Goal: Information Seeking & Learning: Learn about a topic

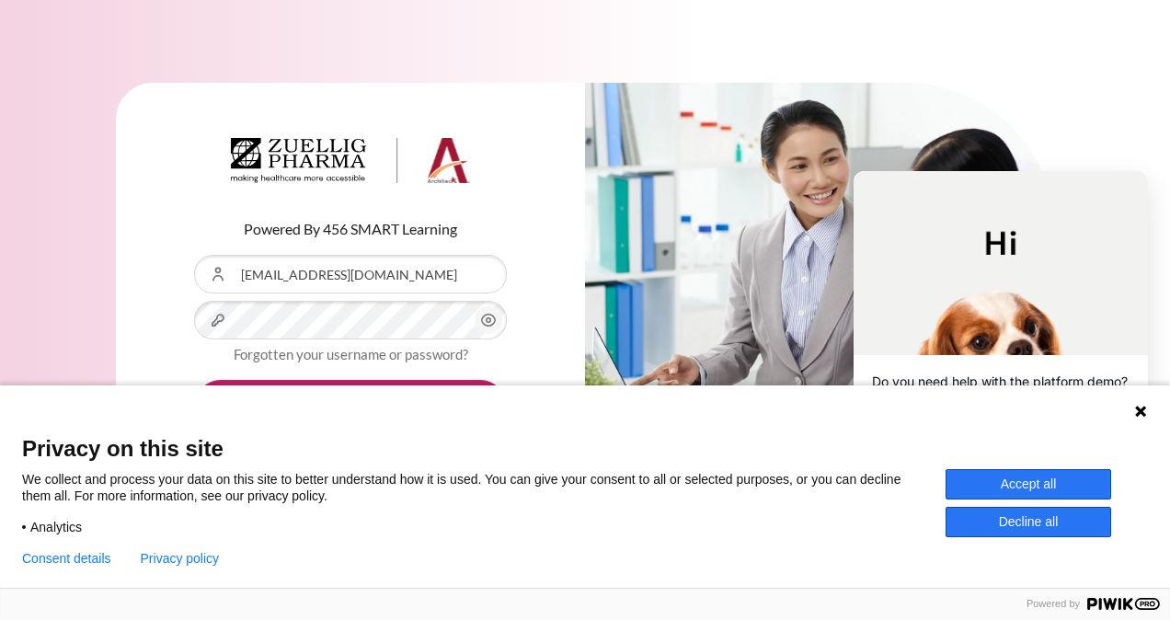
click at [194, 380] on button "Log in" at bounding box center [350, 406] width 313 height 53
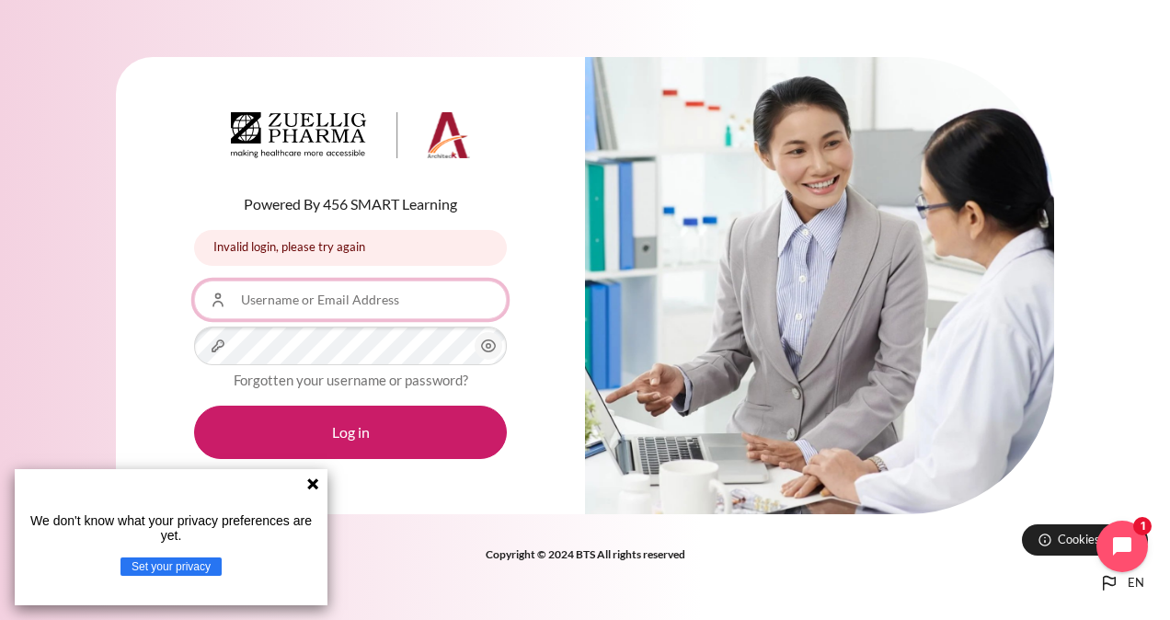
click at [353, 306] on input "Username or Email Address" at bounding box center [350, 299] width 313 height 39
type input "[EMAIL_ADDRESS][DOMAIN_NAME]"
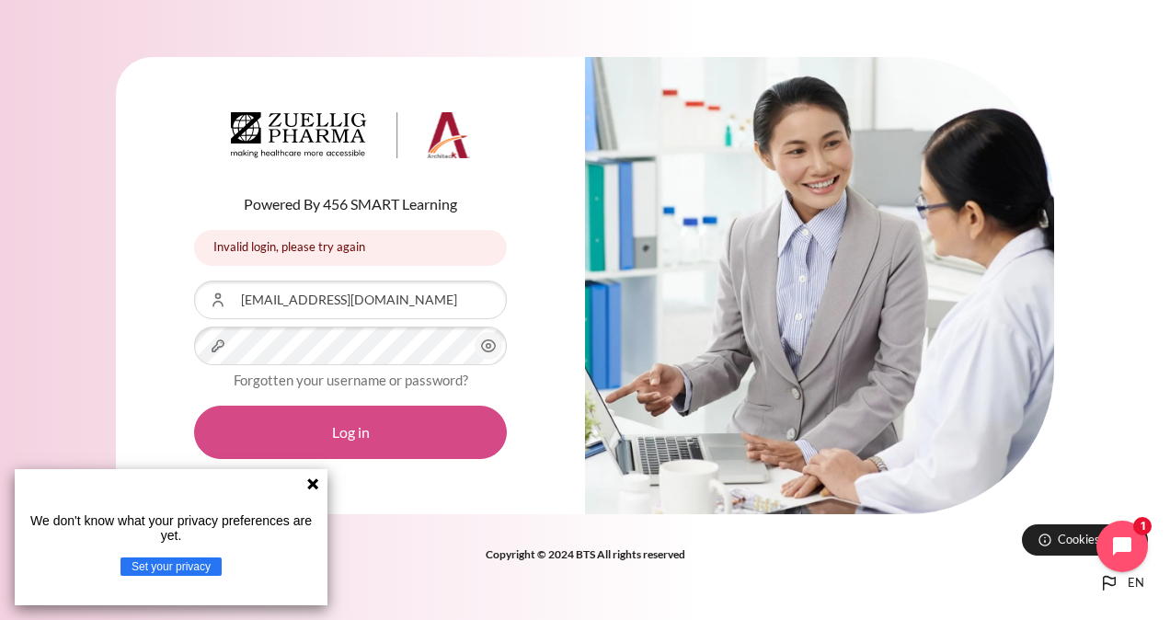
click at [336, 417] on button "Log in" at bounding box center [350, 432] width 313 height 53
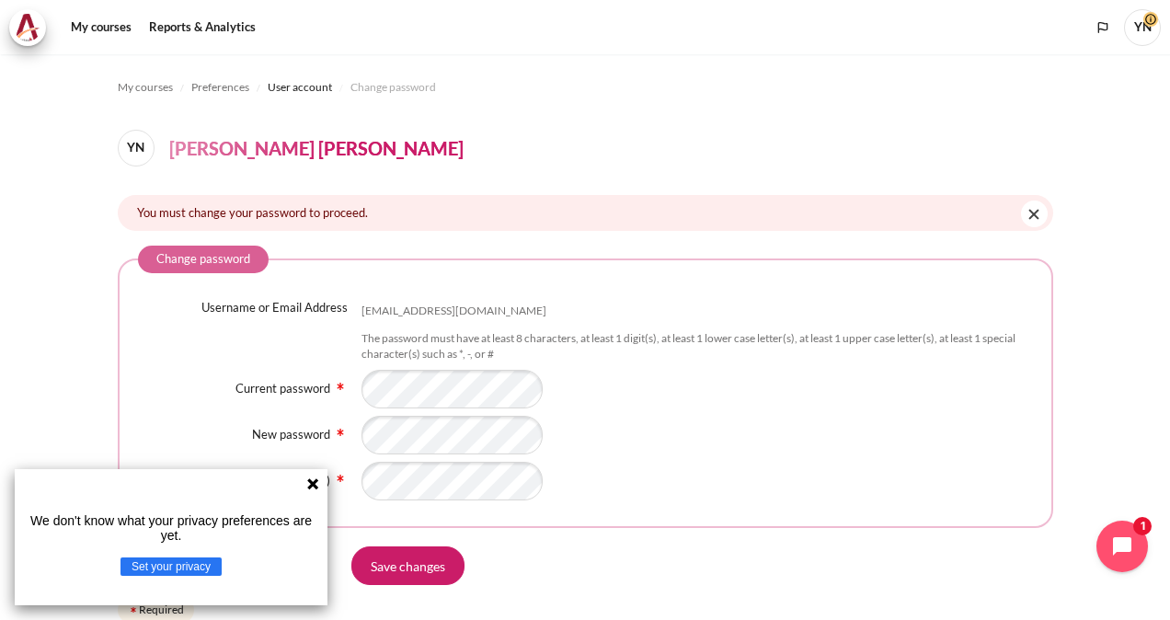
click at [309, 482] on icon at bounding box center [312, 483] width 11 height 11
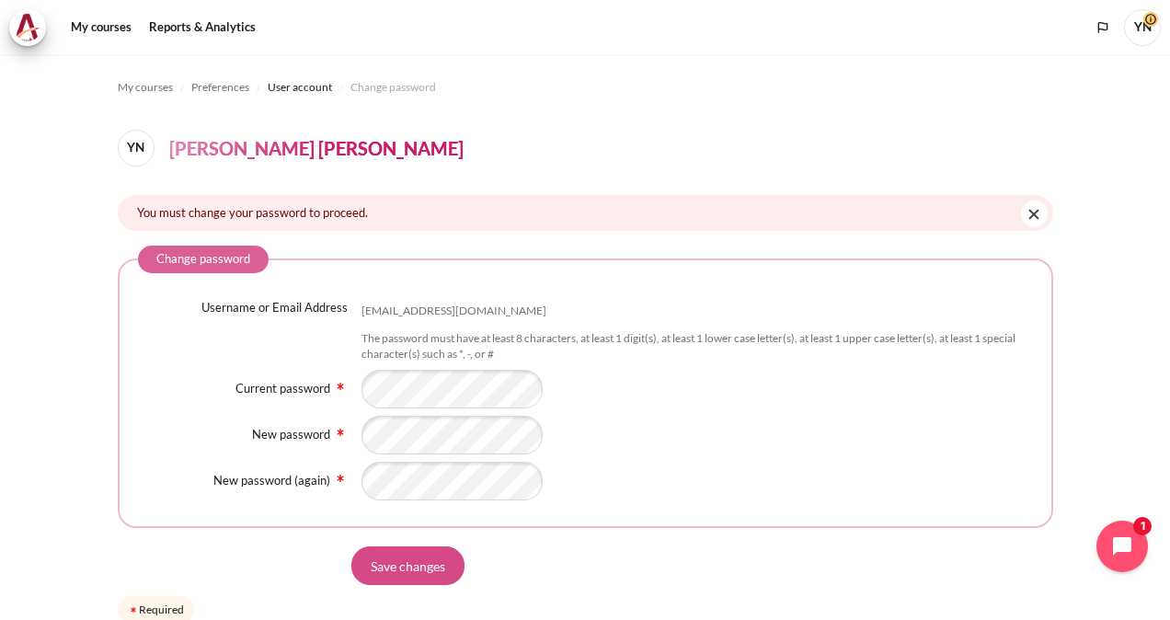
click at [414, 563] on input "Save changes" at bounding box center [407, 565] width 113 height 39
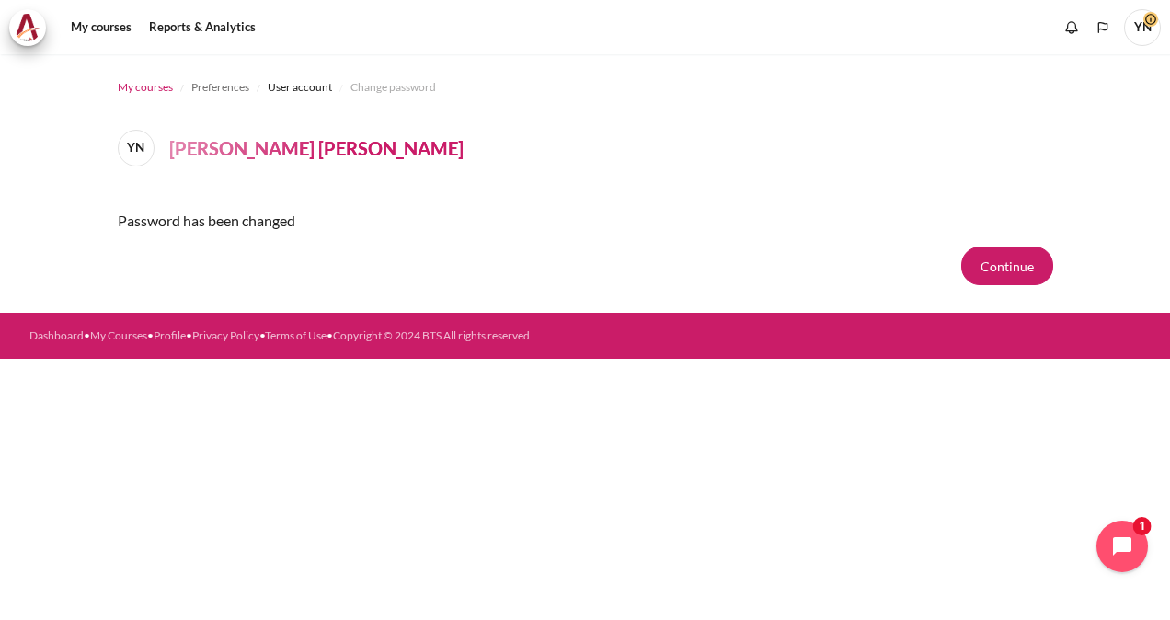
click at [148, 82] on span "My courses" at bounding box center [145, 87] width 55 height 17
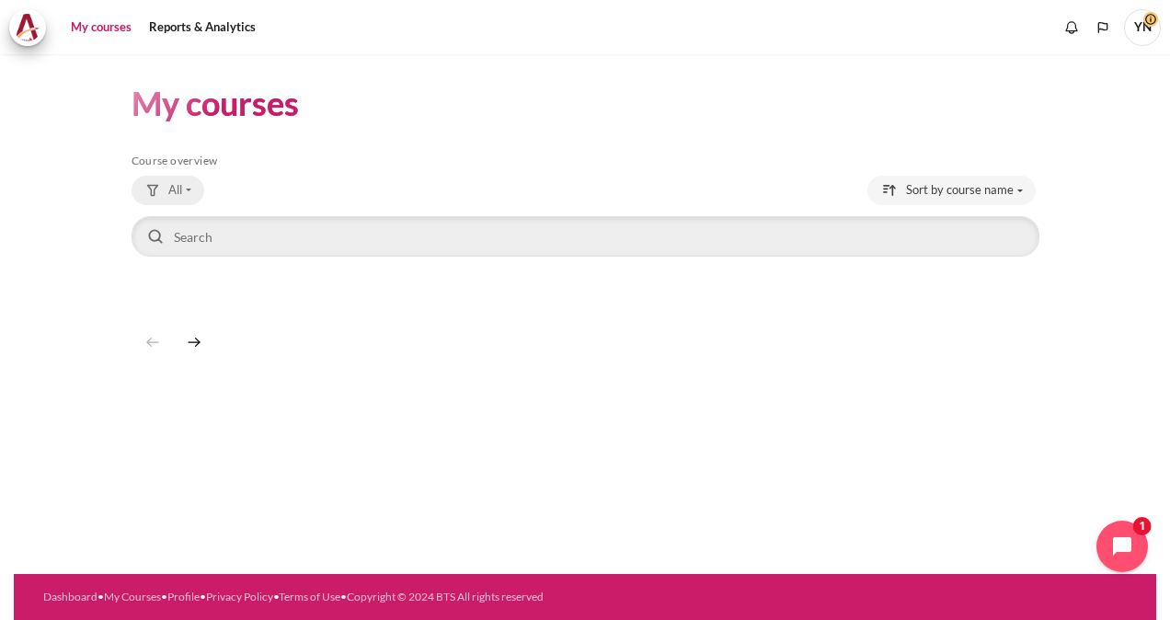
click at [148, 185] on div "Grouping drop-down menu" at bounding box center [152, 190] width 17 height 17
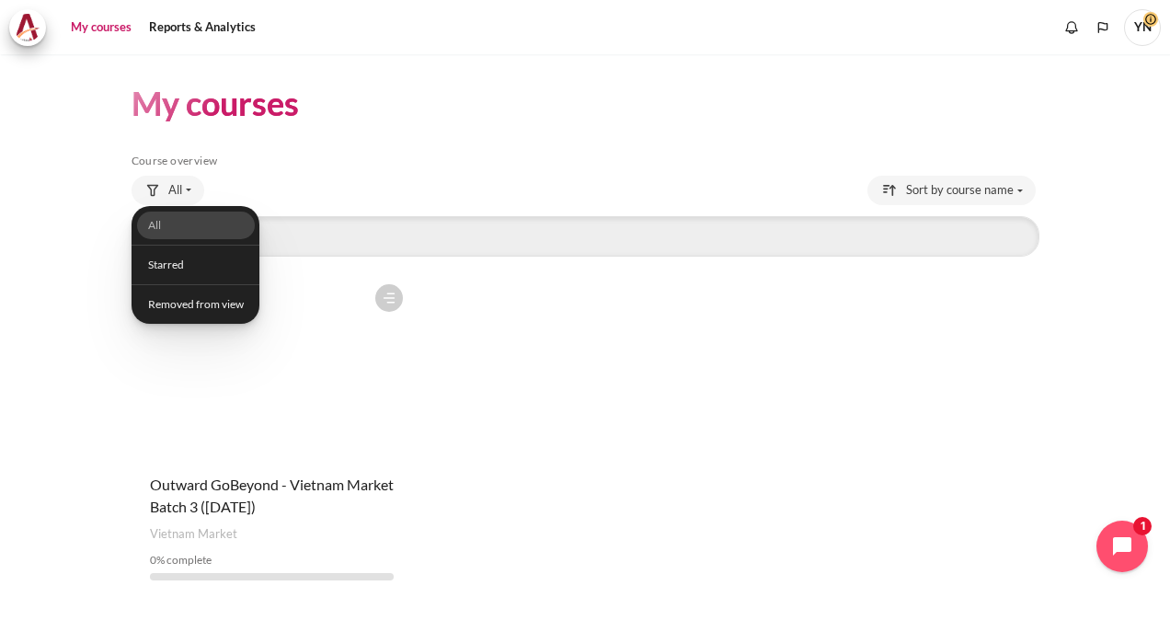
click at [300, 389] on figure "Content" at bounding box center [271, 367] width 280 height 184
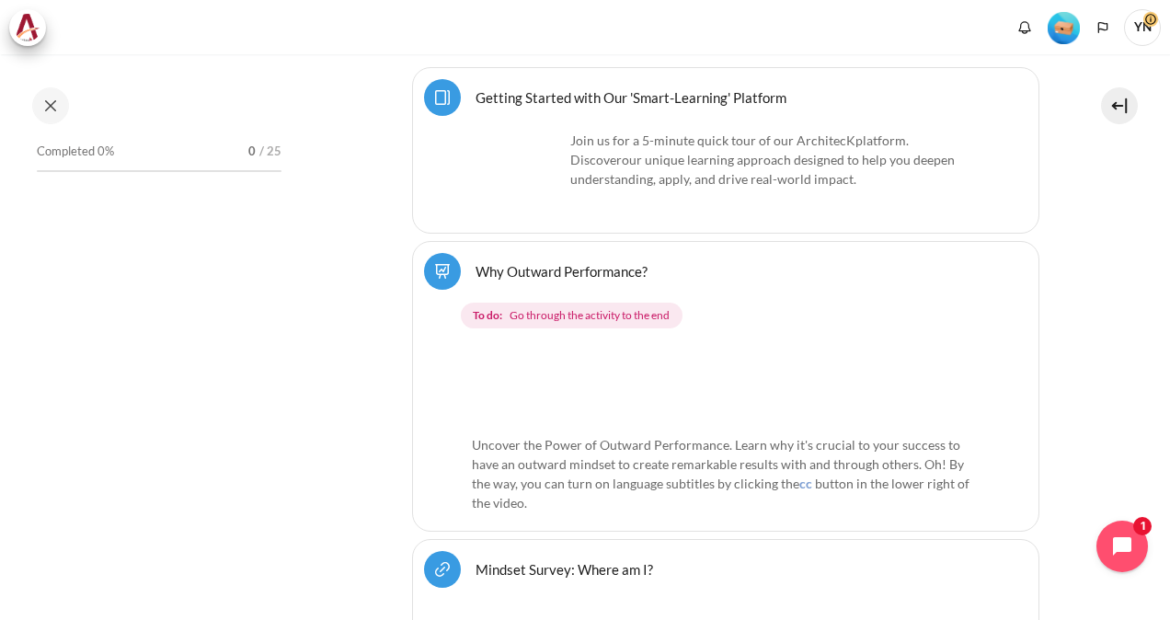
scroll to position [490, 0]
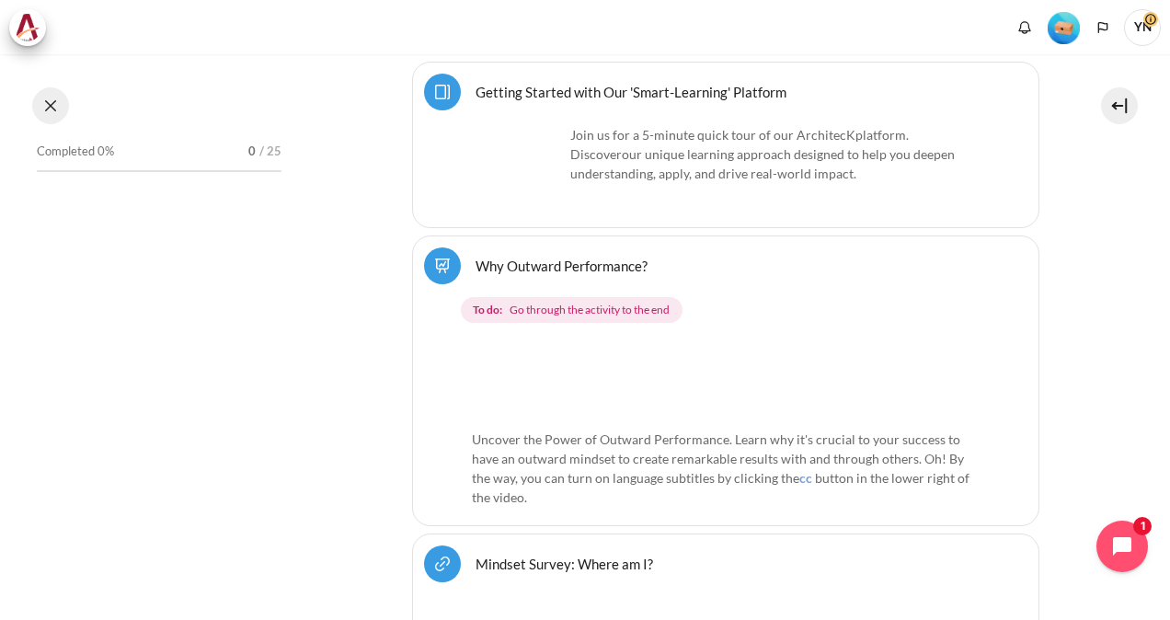
click at [48, 108] on button at bounding box center [50, 105] width 37 height 37
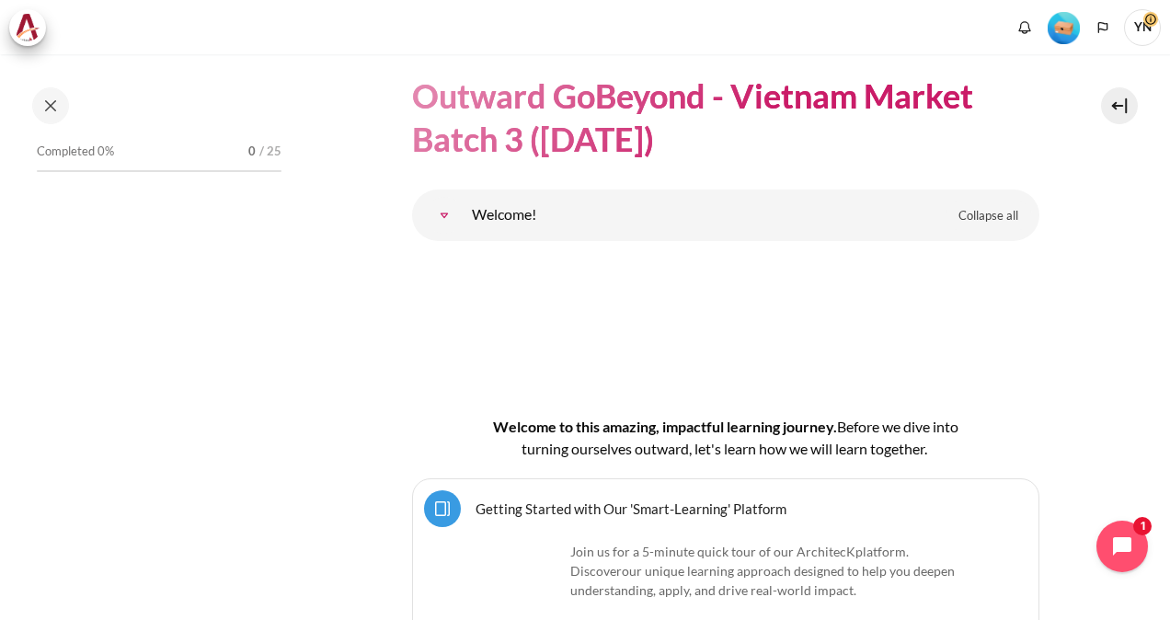
scroll to position [0, 0]
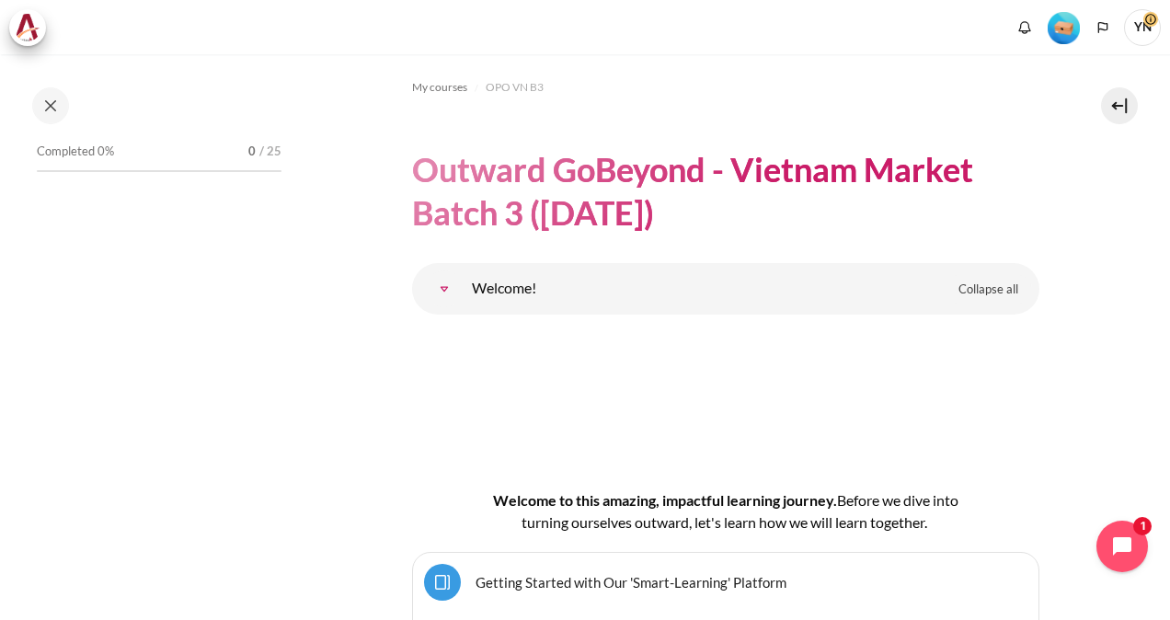
click at [654, 206] on h1 "Outward GoBeyond - Vietnam Market Batch 3 ([DATE])" at bounding box center [725, 191] width 627 height 86
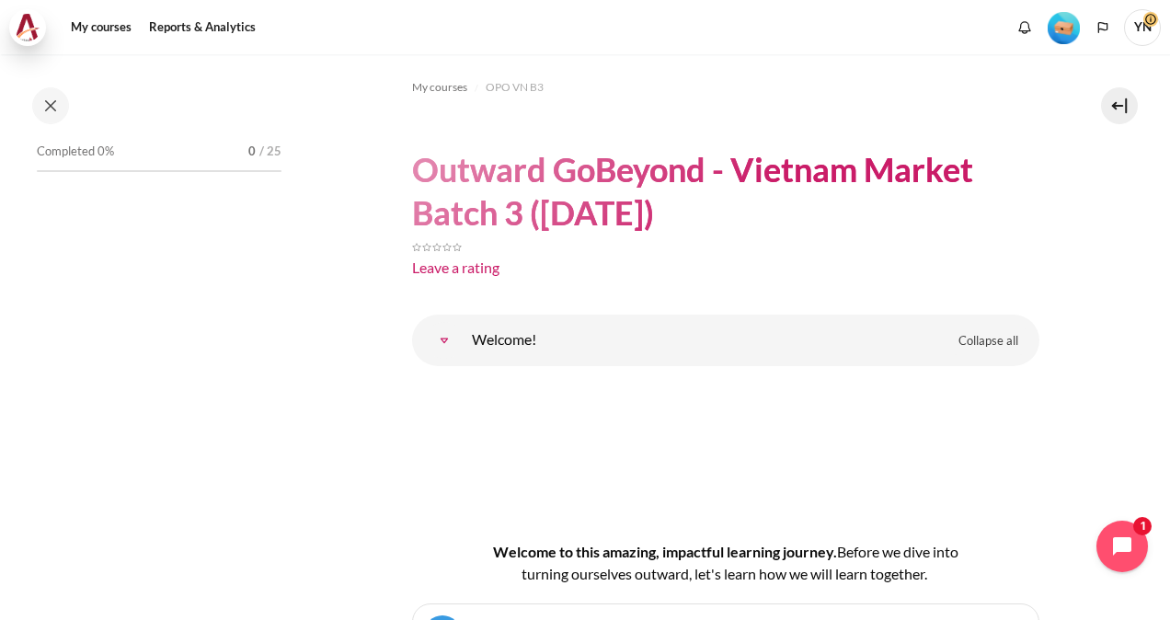
click at [29, 24] on img at bounding box center [28, 28] width 26 height 28
click at [90, 18] on link "My courses" at bounding box center [101, 27] width 74 height 37
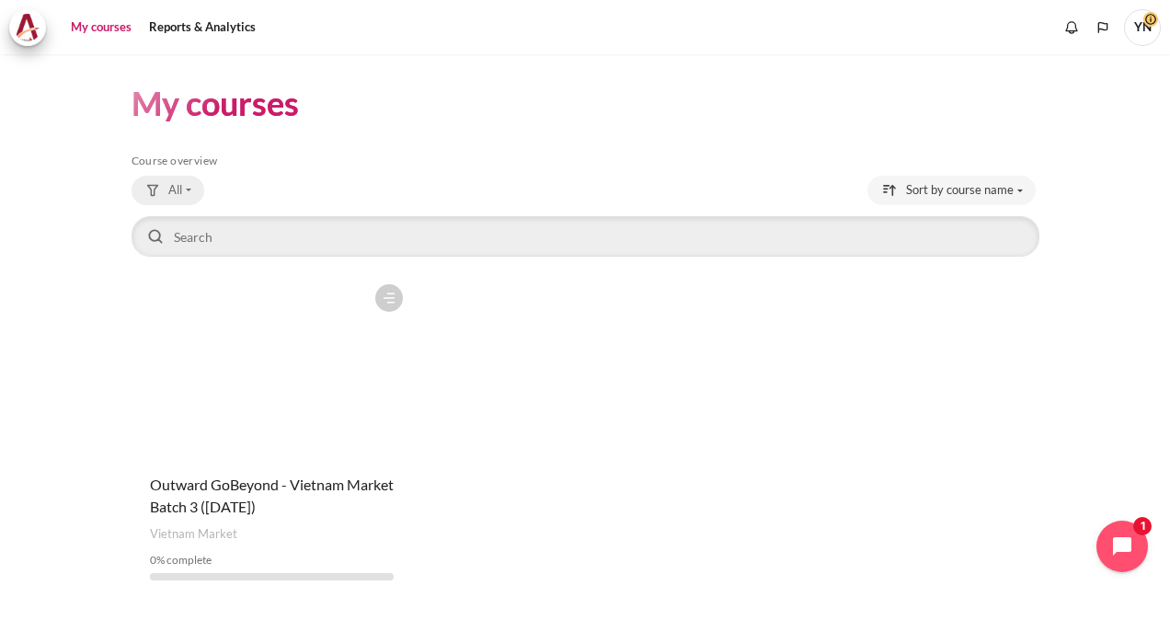
click at [183, 193] on button "All" at bounding box center [167, 190] width 73 height 29
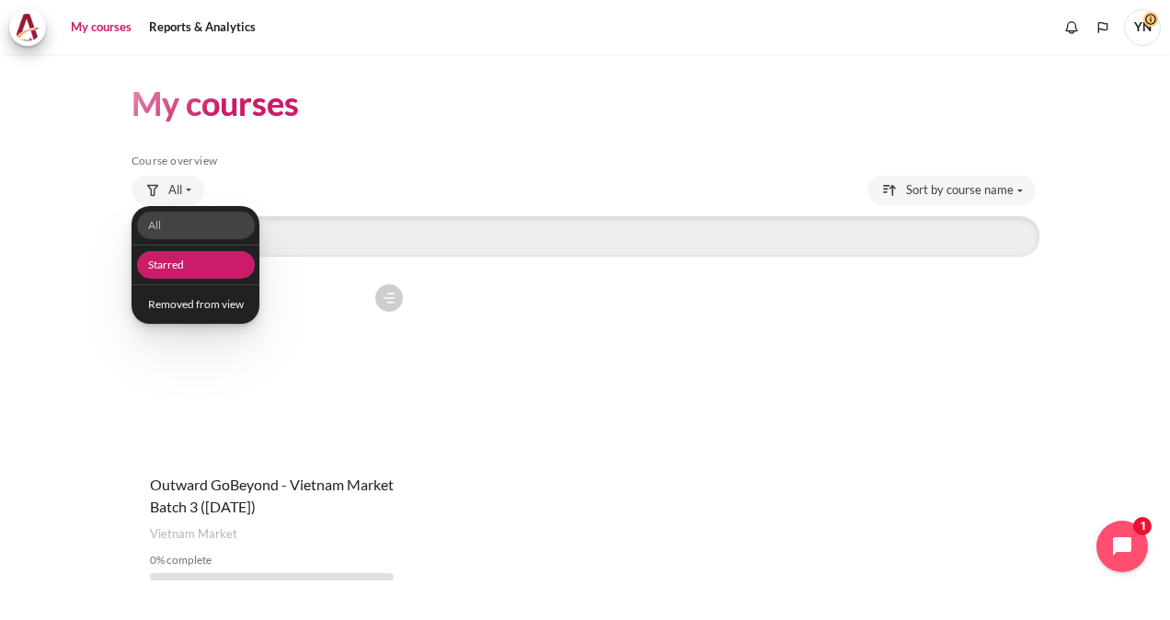
click at [178, 254] on link "Starred" at bounding box center [195, 265] width 118 height 29
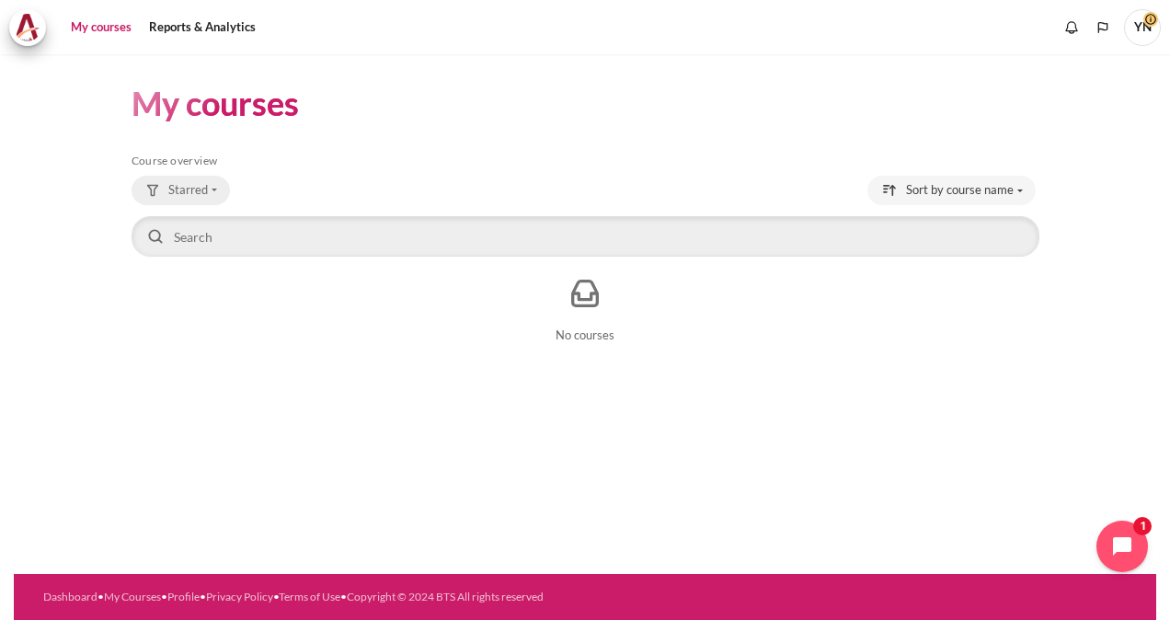
click at [166, 188] on button "Starred" at bounding box center [180, 190] width 98 height 29
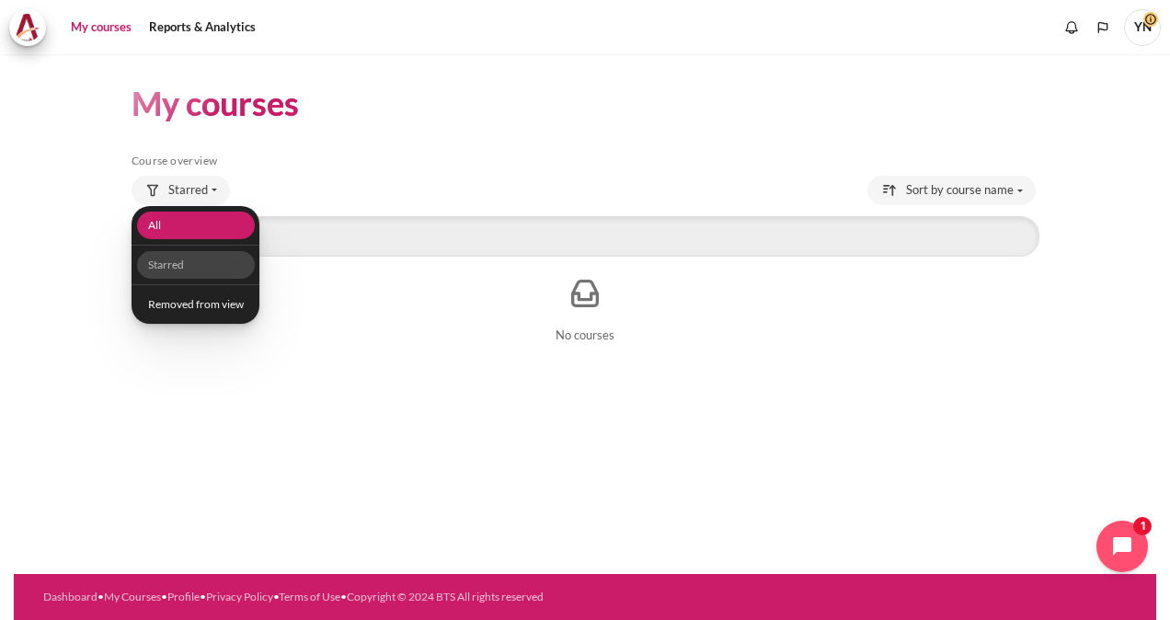
click at [189, 232] on link "All" at bounding box center [195, 225] width 118 height 29
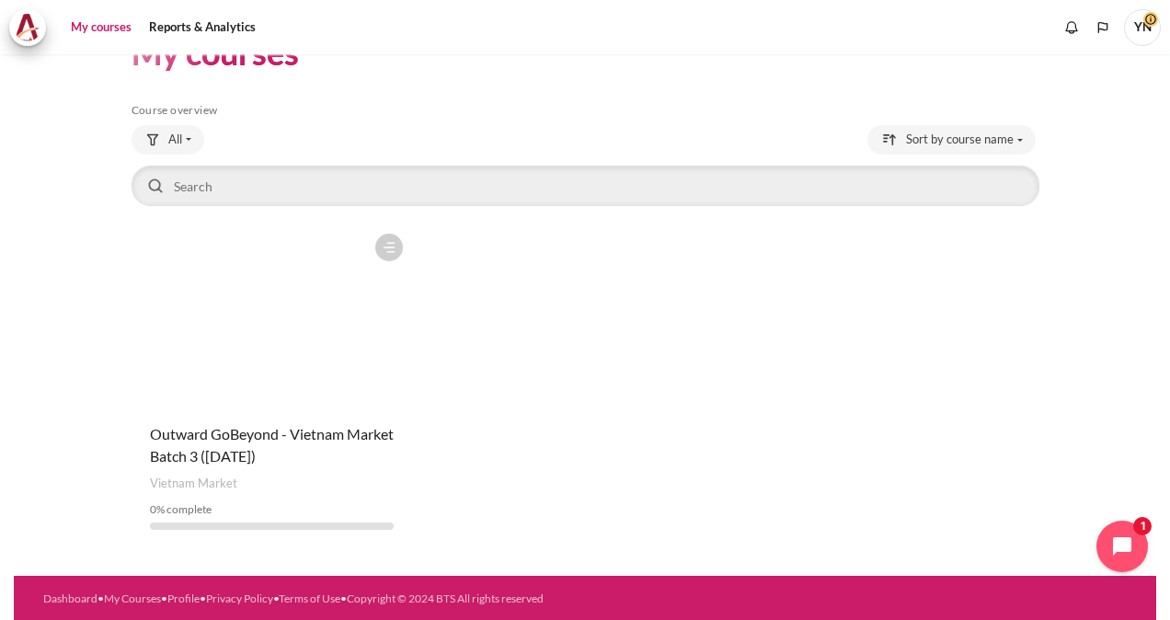
scroll to position [51, 0]
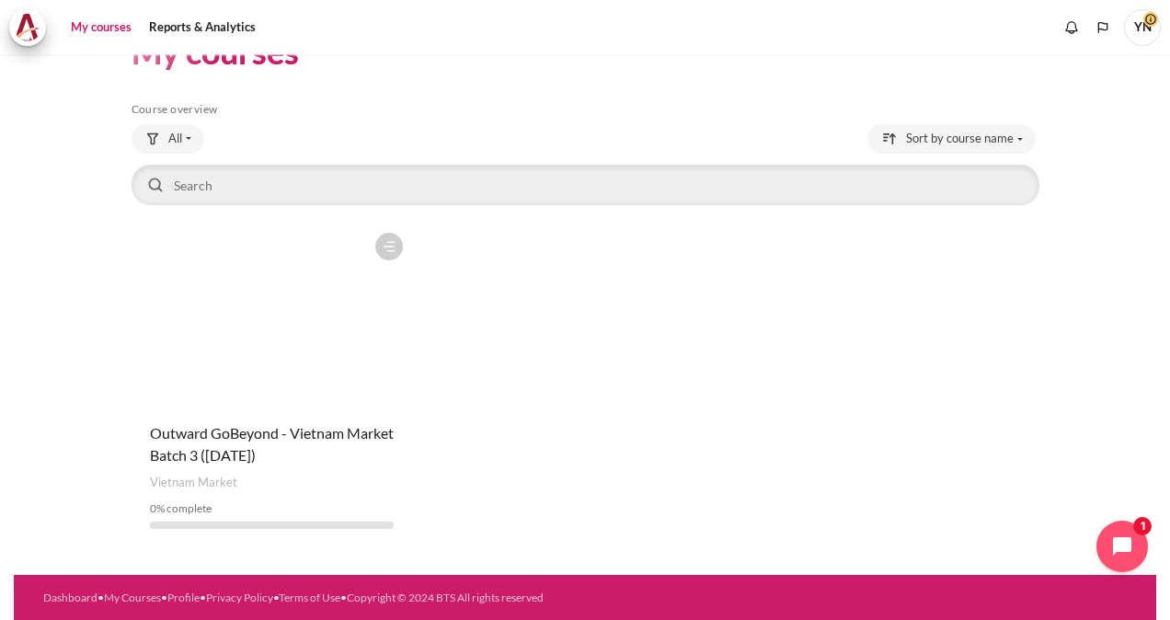
click at [252, 331] on figure "Content" at bounding box center [271, 315] width 280 height 184
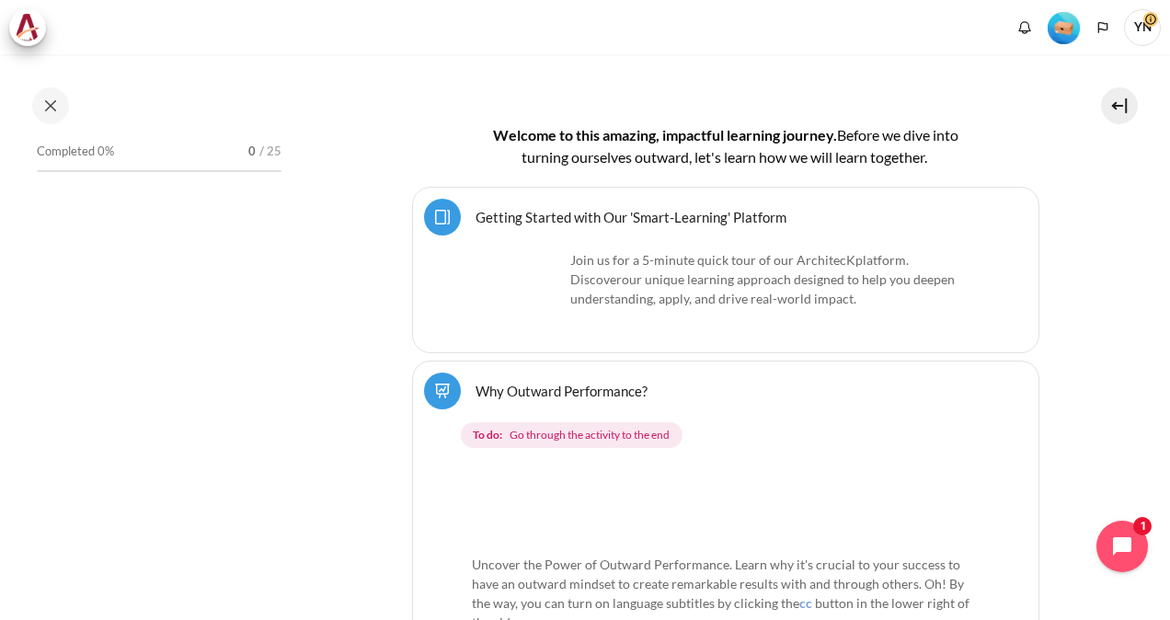
scroll to position [368, 0]
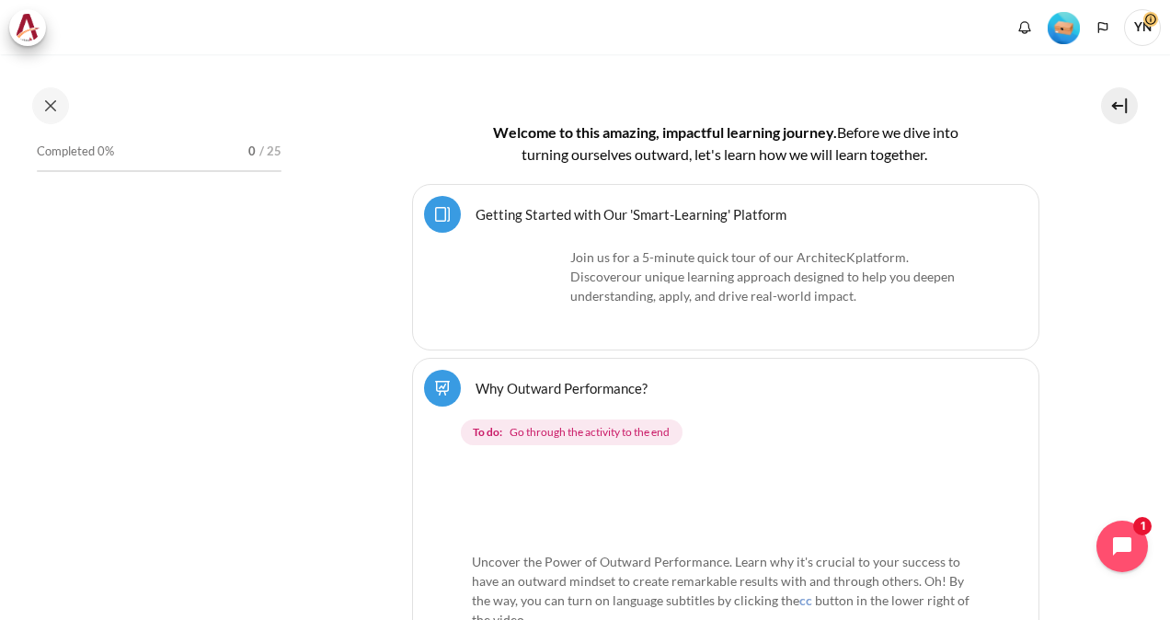
click at [655, 223] on link "Getting Started with Our 'Smart-Learning' Platform Page" at bounding box center [630, 213] width 311 height 17
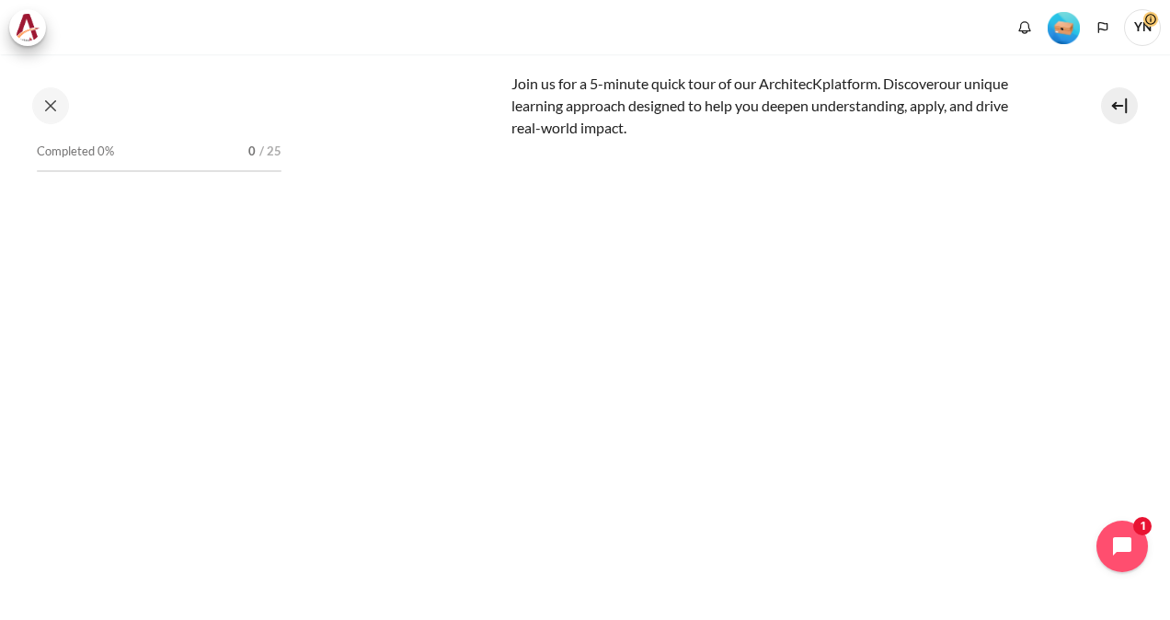
scroll to position [153, 0]
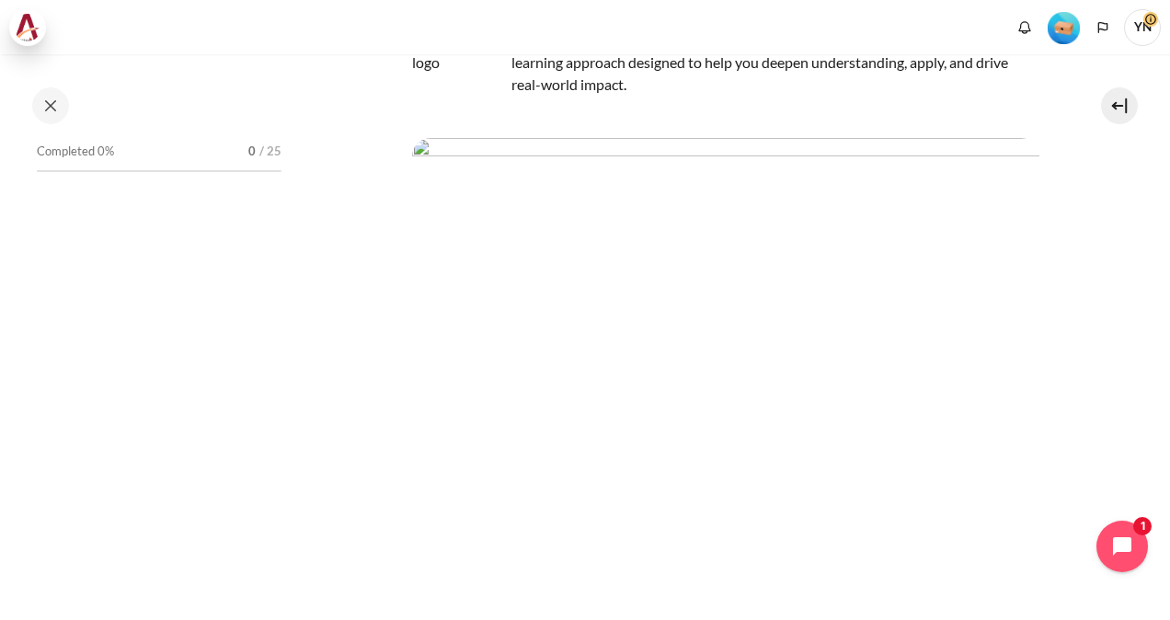
click at [27, 22] on img at bounding box center [28, 28] width 26 height 28
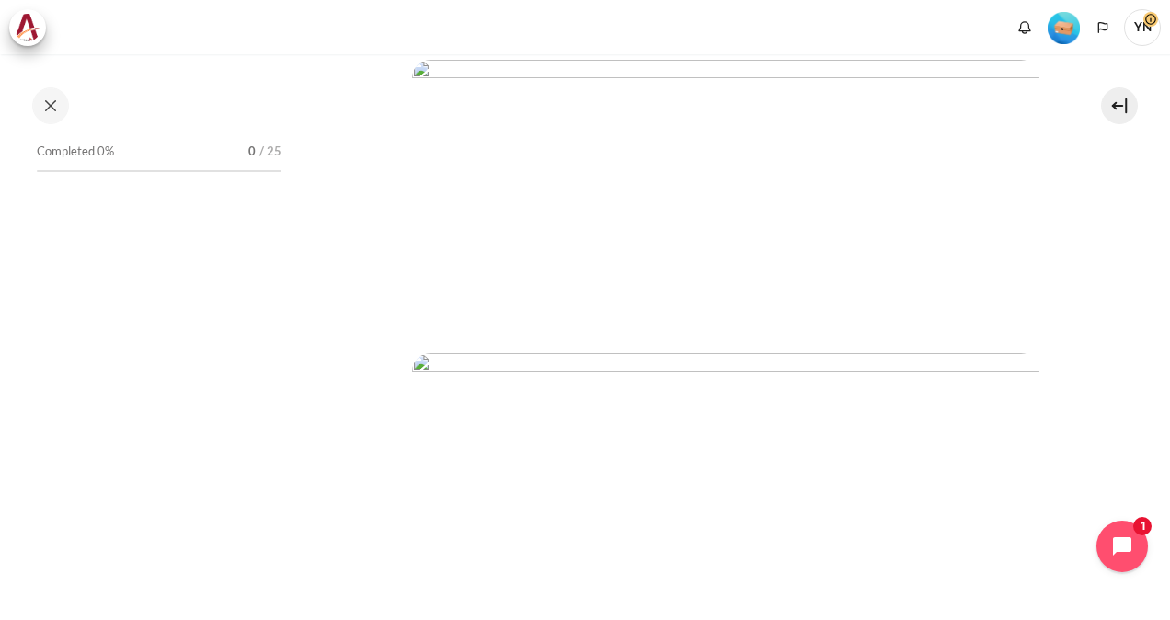
scroll to position [791, 0]
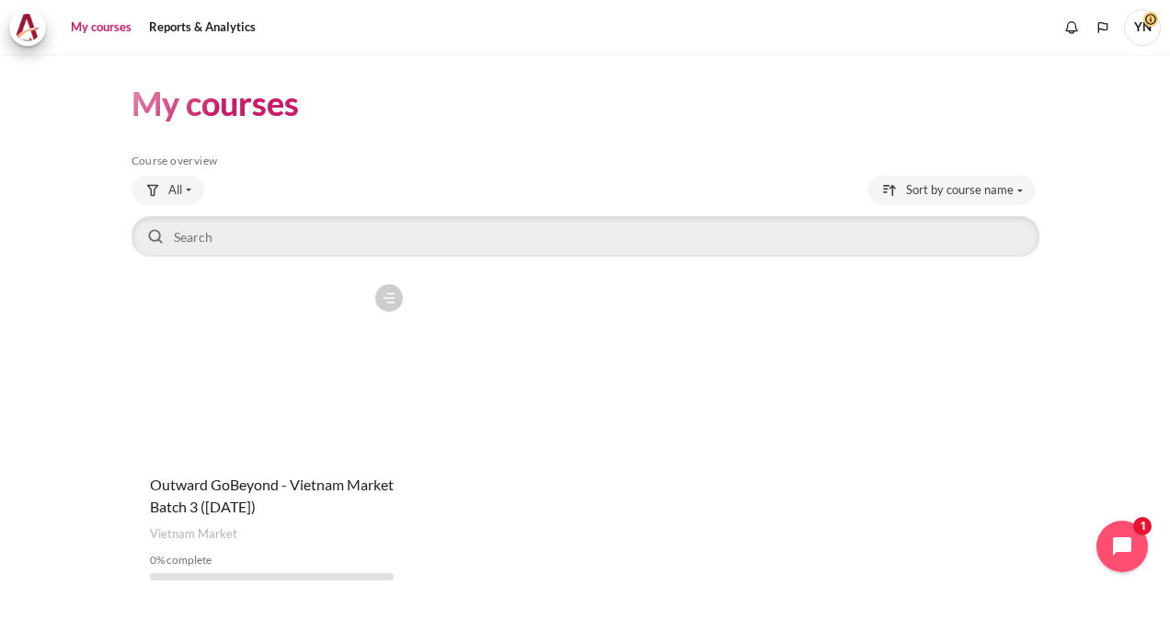
click at [93, 25] on link "My courses" at bounding box center [101, 27] width 74 height 37
click at [97, 26] on link "My courses" at bounding box center [101, 27] width 74 height 37
click at [174, 383] on figure "Content" at bounding box center [271, 367] width 280 height 184
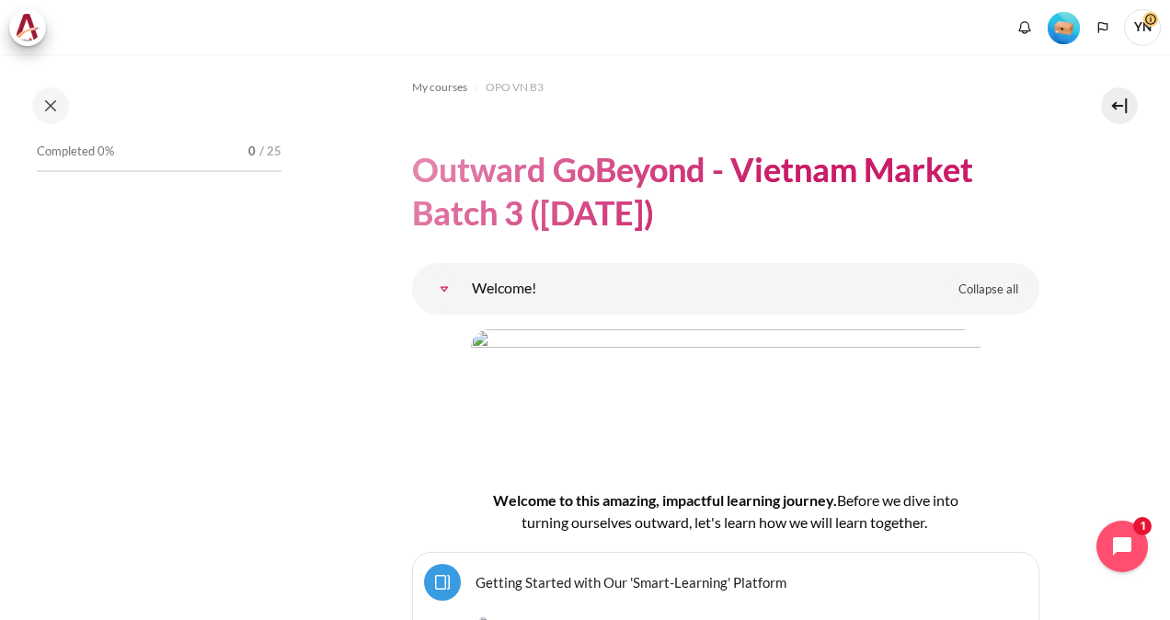
click at [104, 166] on div "Completed 0% 0 / 25" at bounding box center [159, 155] width 245 height 33
click at [283, 158] on div "Completed 0% 0 / 25" at bounding box center [159, 354] width 263 height 430
click at [1116, 104] on button at bounding box center [1119, 105] width 37 height 37
